Goal: Transaction & Acquisition: Purchase product/service

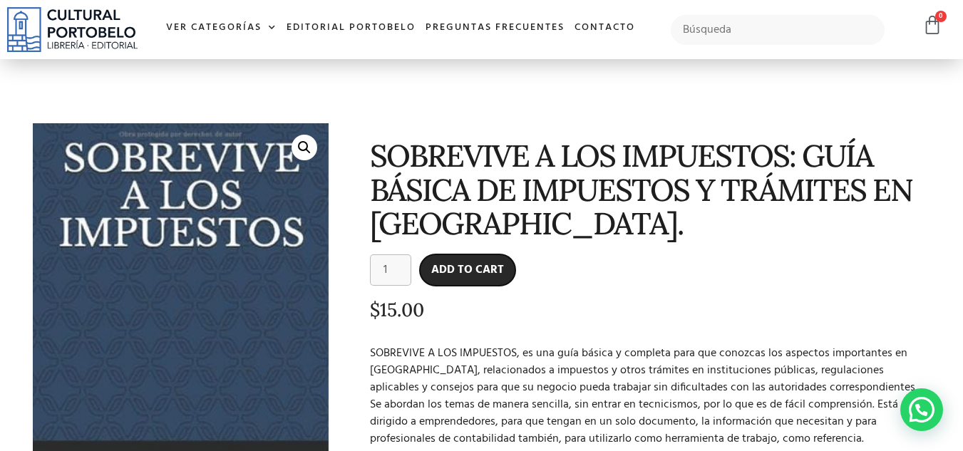
click at [437, 270] on button "Add to cart" at bounding box center [468, 270] width 96 height 31
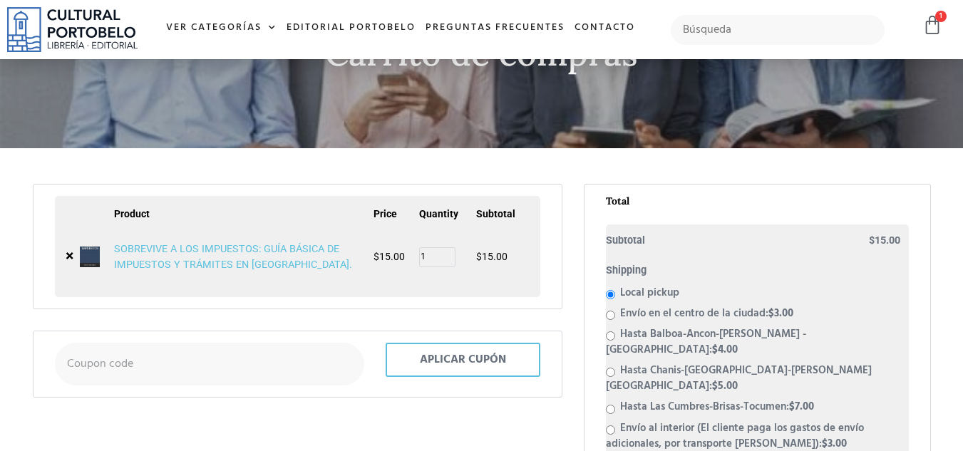
scroll to position [143, 0]
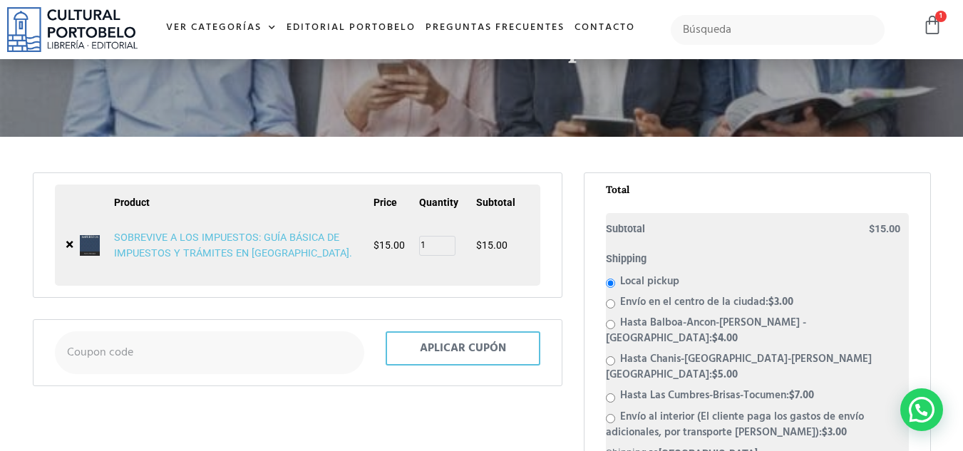
click at [612, 301] on input "Envío en el centro de la ciudad: $ 3.00" at bounding box center [610, 303] width 9 height 9
radio input "true"
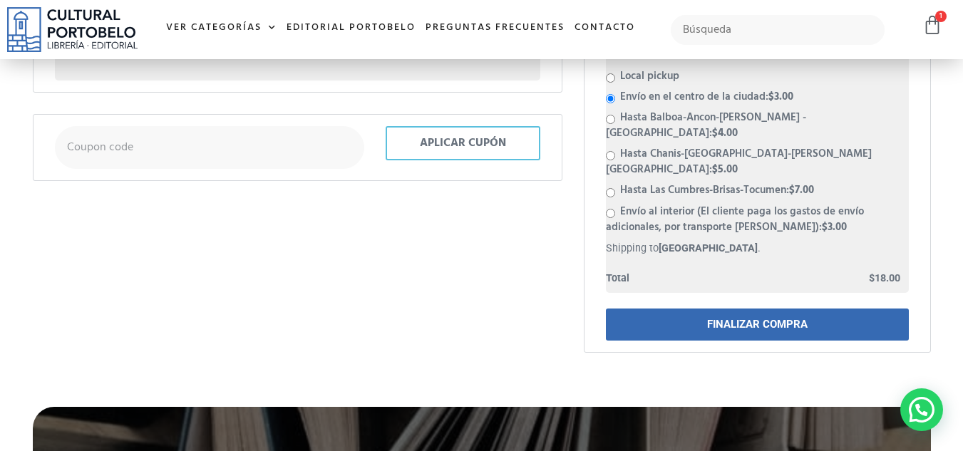
scroll to position [356, 0]
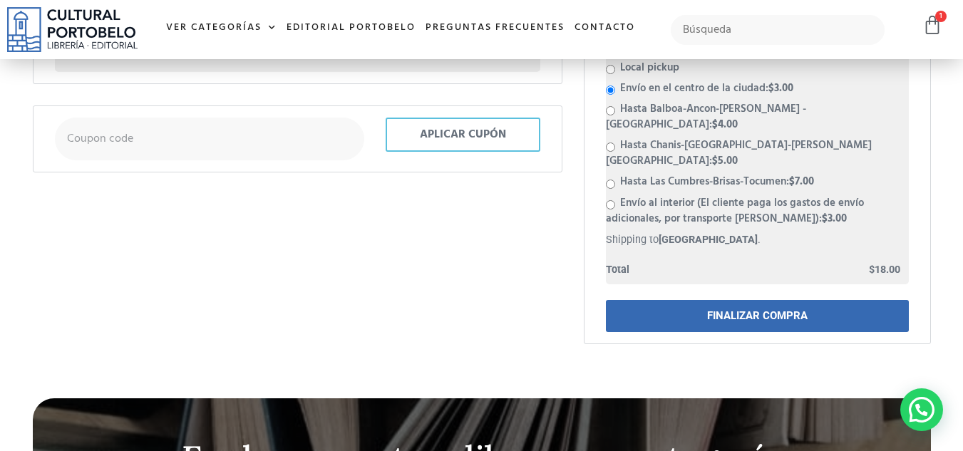
click at [553, 307] on div "Remove item Thumbnail image Product Price Quantity Subtotal × SOBREVIVE A LOS I…" at bounding box center [298, 152] width 530 height 386
click at [611, 300] on link "FINALIZAR COMPRA" at bounding box center [757, 316] width 303 height 32
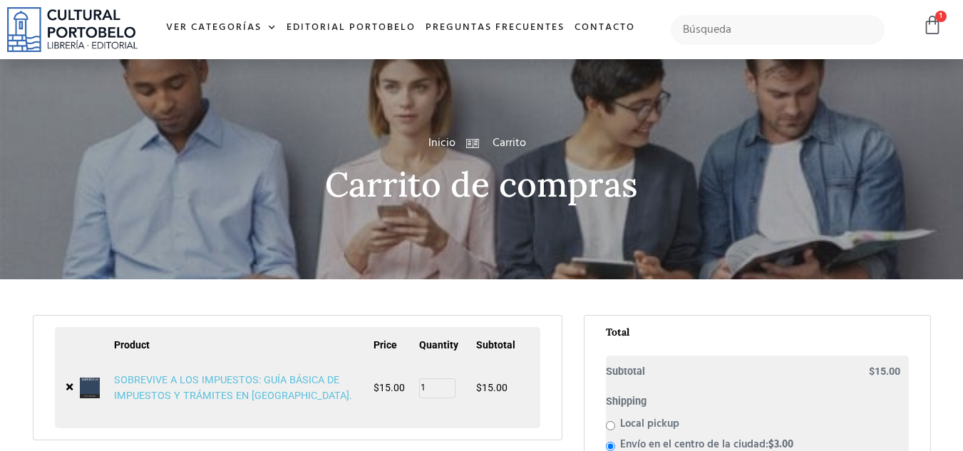
scroll to position [356, 0]
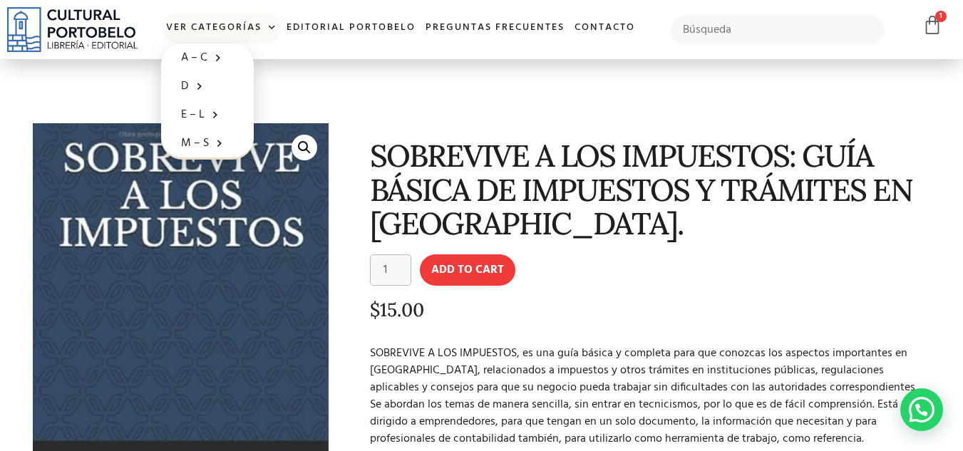
click at [446, 91] on section "🔍 SOBREVIVE A LOS IMPUESTOS: GUÍA BÁSICA DE IMPUESTOS Y TRÁMITES EN PANAMÁ. SOB…" at bounding box center [481, 405] width 963 height 693
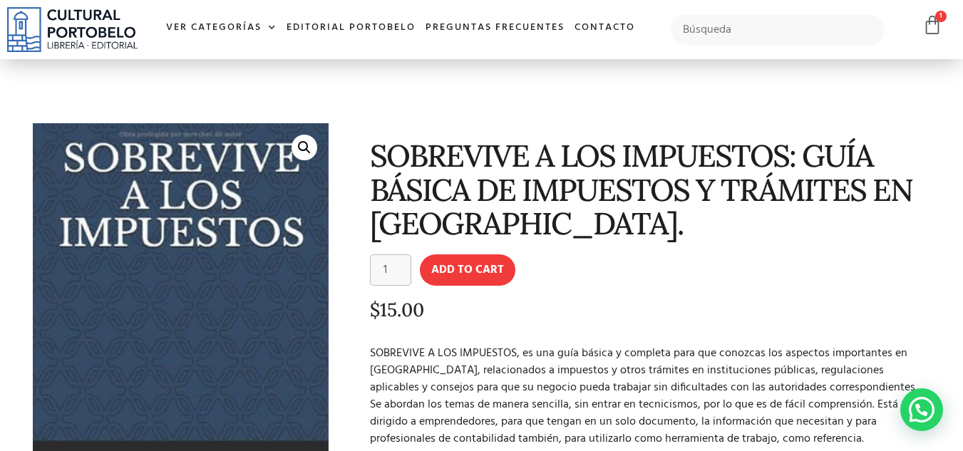
click at [692, 215] on h1 "SOBREVIVE A LOS IMPUESTOS: GUÍA BÁSICA DE IMPUESTOS Y TRÁMITES EN [GEOGRAPHIC_D…" at bounding box center [648, 189] width 557 height 101
click at [928, 23] on icon at bounding box center [933, 25] width 20 height 20
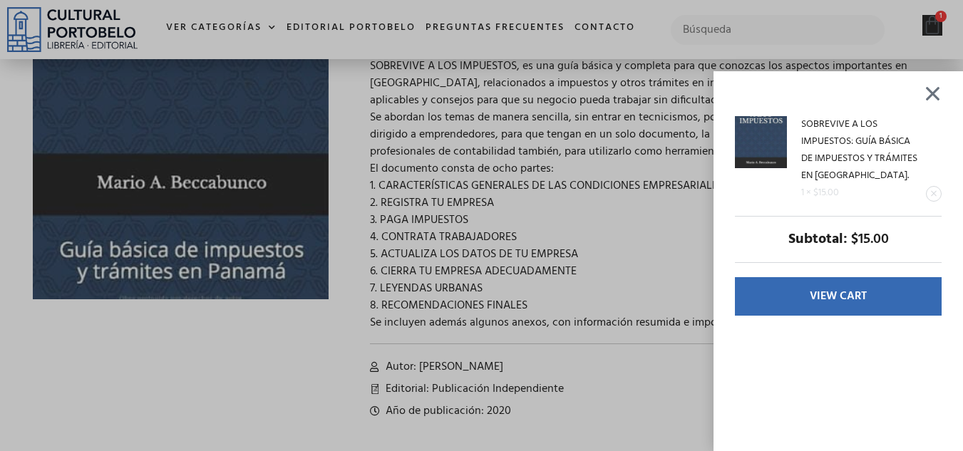
scroll to position [285, 0]
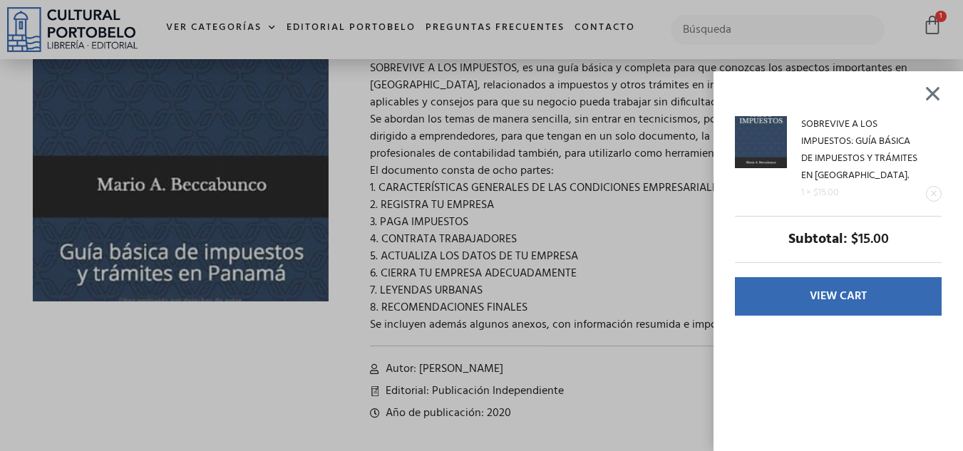
click at [940, 93] on div at bounding box center [933, 94] width 18 height 16
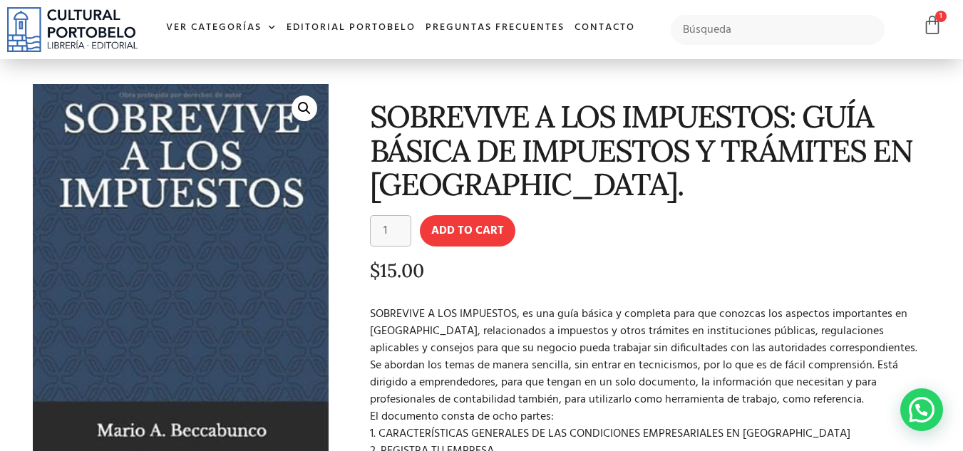
scroll to position [0, 0]
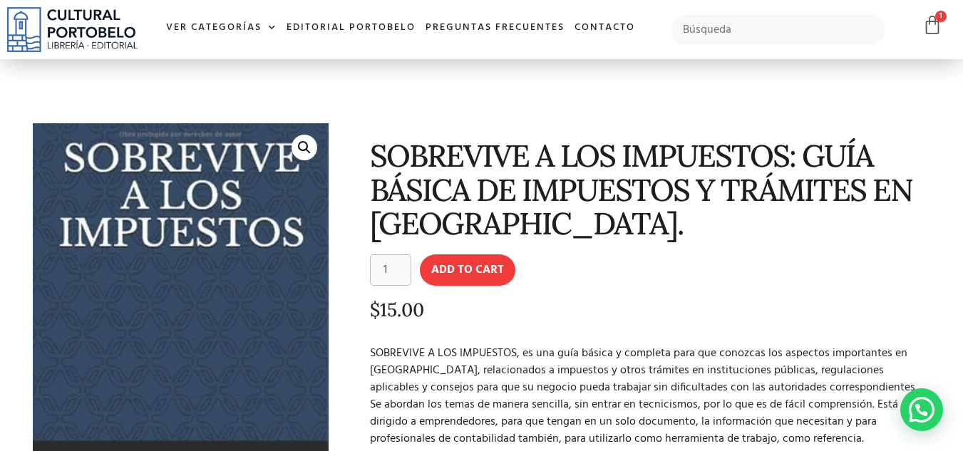
click at [709, 251] on div "SOBREVIVE A LOS IMPUESTOS: GUÍA BÁSICA DE IMPUESTOS Y TRÁMITES EN PANAMÁ. SOBRE…" at bounding box center [637, 417] width 602 height 602
click at [708, 251] on div "SOBREVIVE A LOS IMPUESTOS: GUÍA BÁSICA DE IMPUESTOS Y TRÁMITES EN PANAMÁ. SOBRE…" at bounding box center [637, 417] width 602 height 602
click at [707, 251] on div "SOBREVIVE A LOS IMPUESTOS: GUÍA BÁSICA DE IMPUESTOS Y TRÁMITES EN PANAMÁ. SOBRE…" at bounding box center [637, 417] width 602 height 602
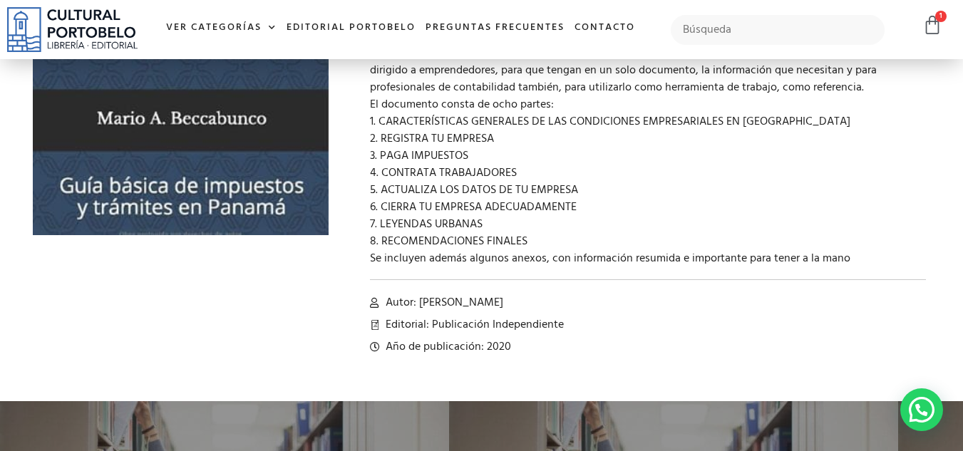
scroll to position [356, 0]
